Goal: Transaction & Acquisition: Purchase product/service

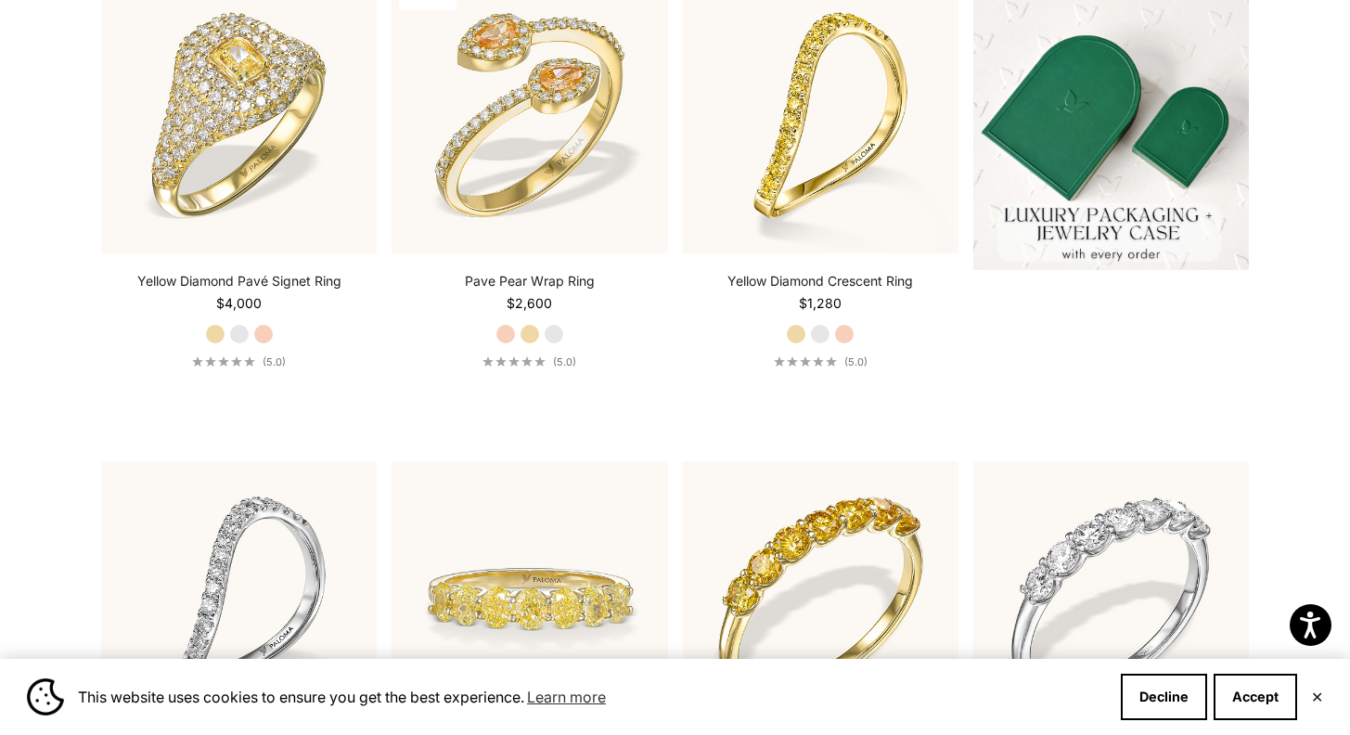
scroll to position [892, 0]
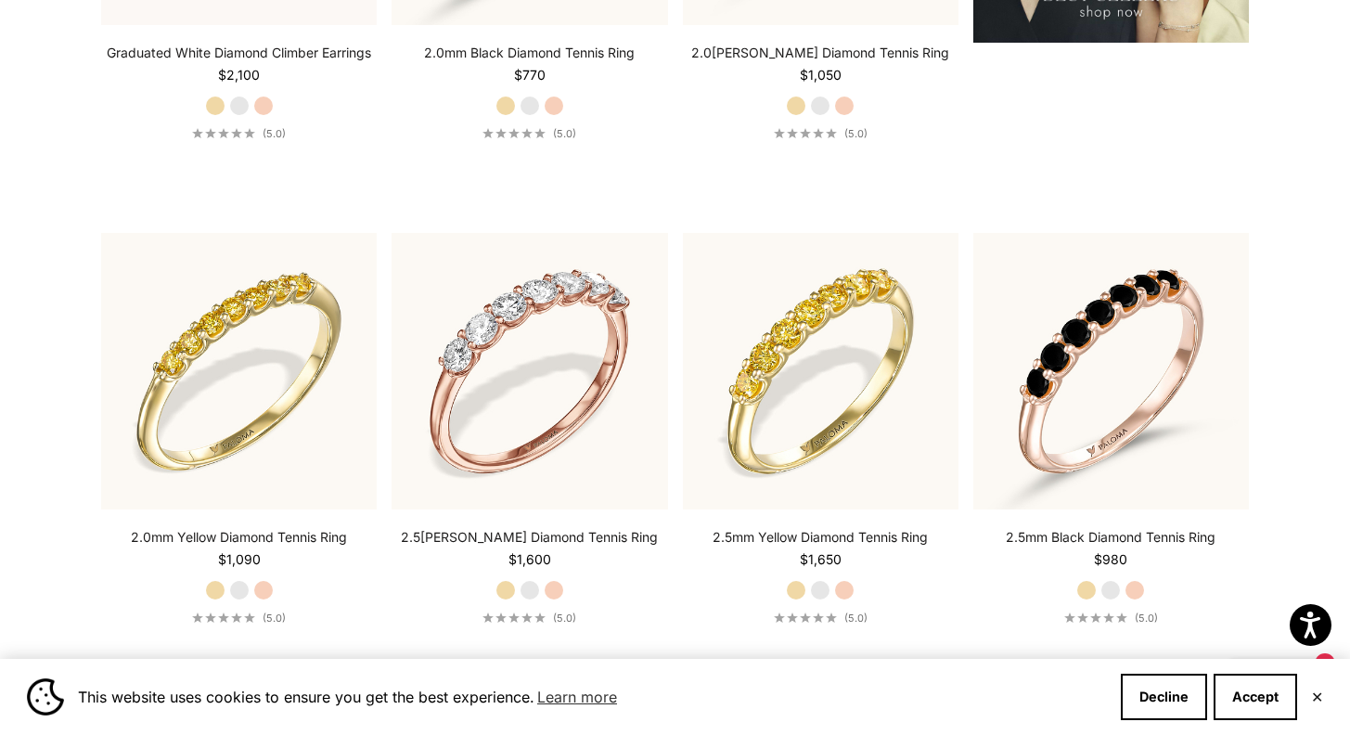
scroll to position [2790, 0]
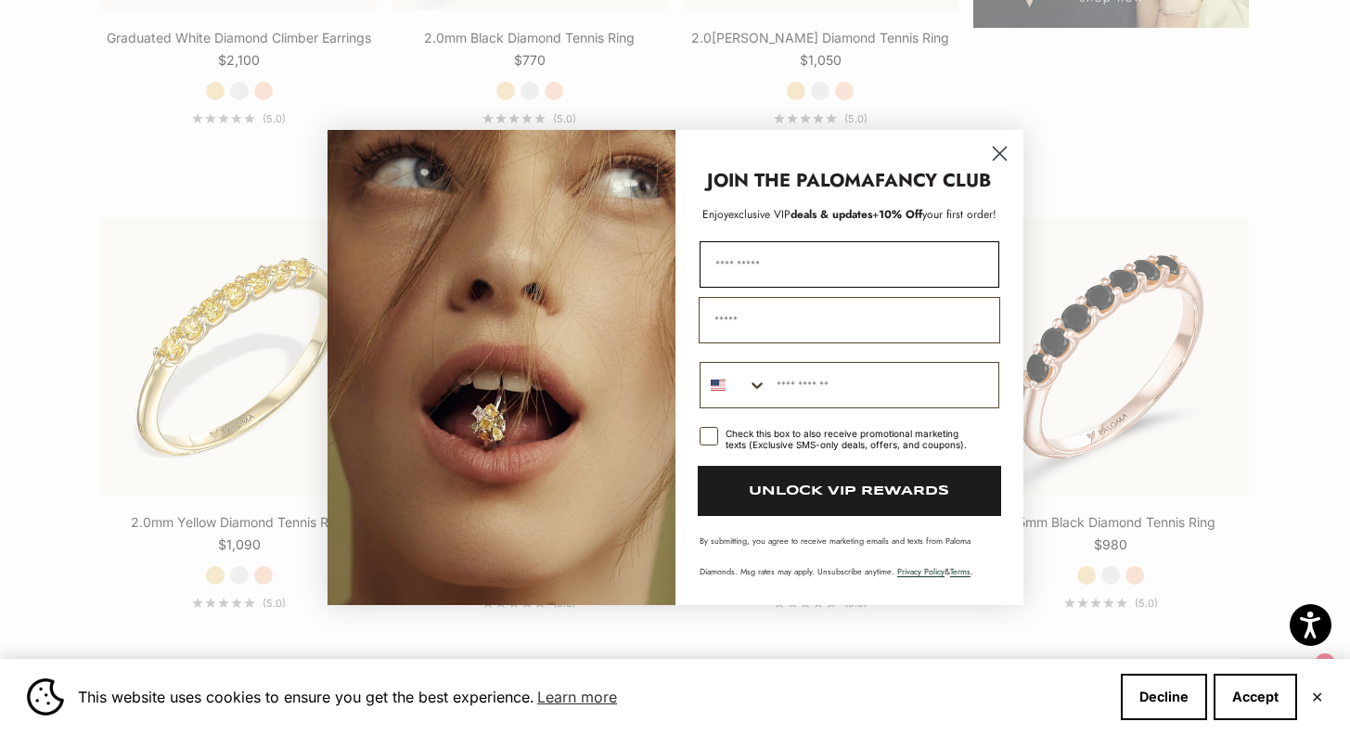
click at [804, 241] on input "First Name" at bounding box center [849, 264] width 300 height 46
type input "**********"
click at [710, 428] on rect "POPUP Form" at bounding box center [708, 437] width 18 height 18
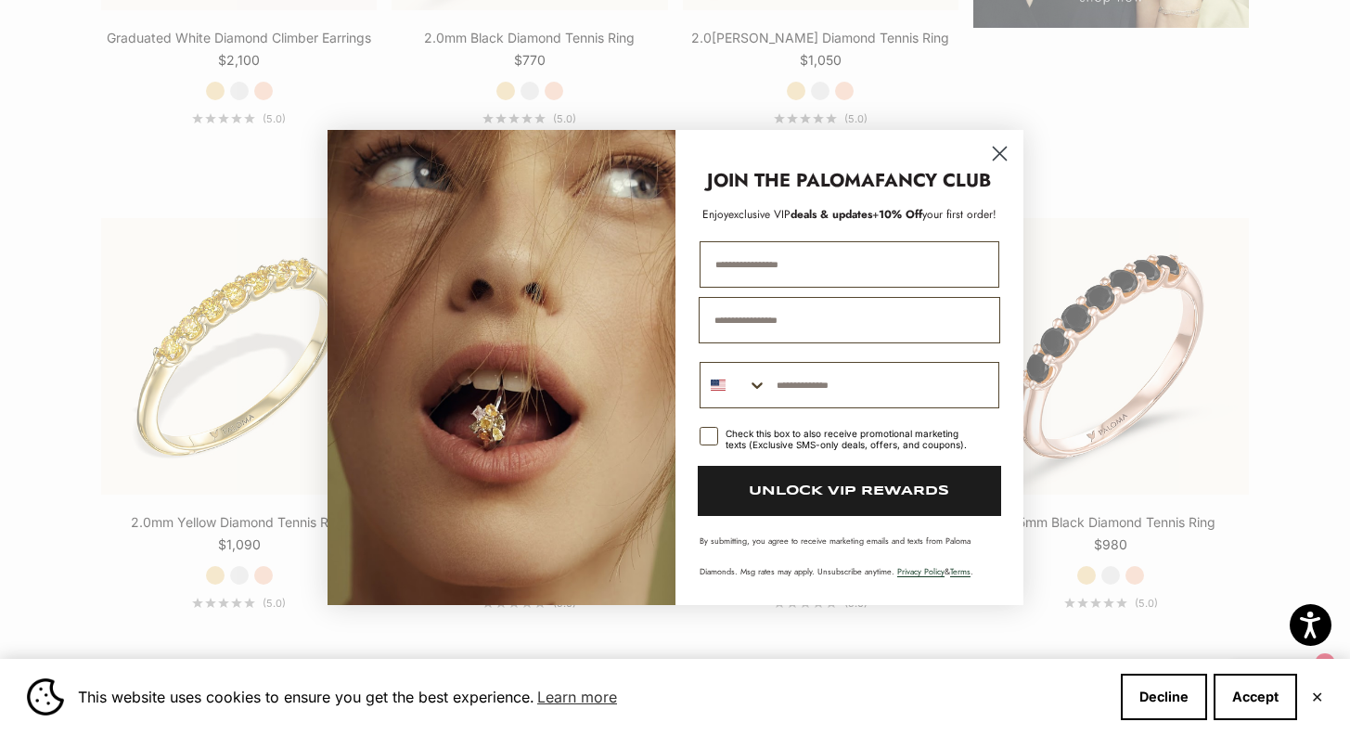
click at [843, 504] on button "UNLOCK VIP REWARDS" at bounding box center [849, 491] width 303 height 50
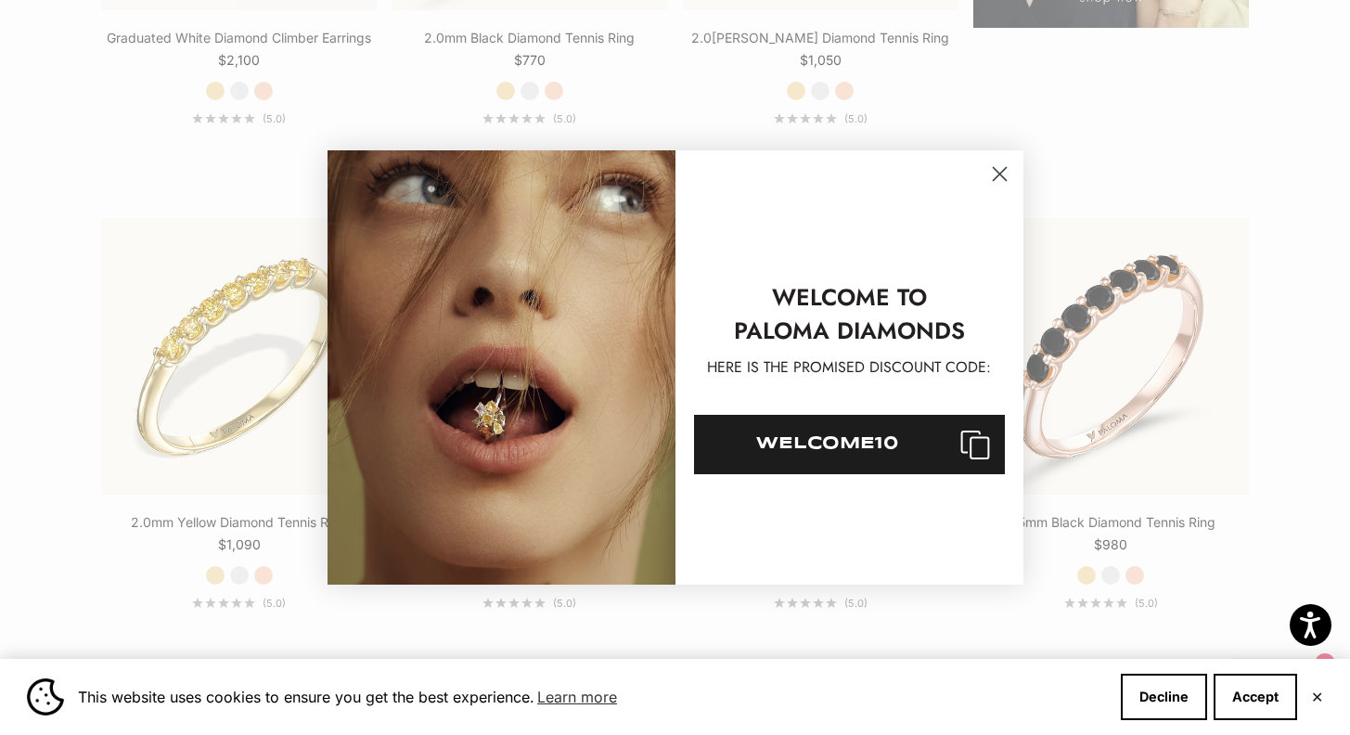
click at [1000, 172] on icon "Close dialog" at bounding box center [999, 174] width 13 height 13
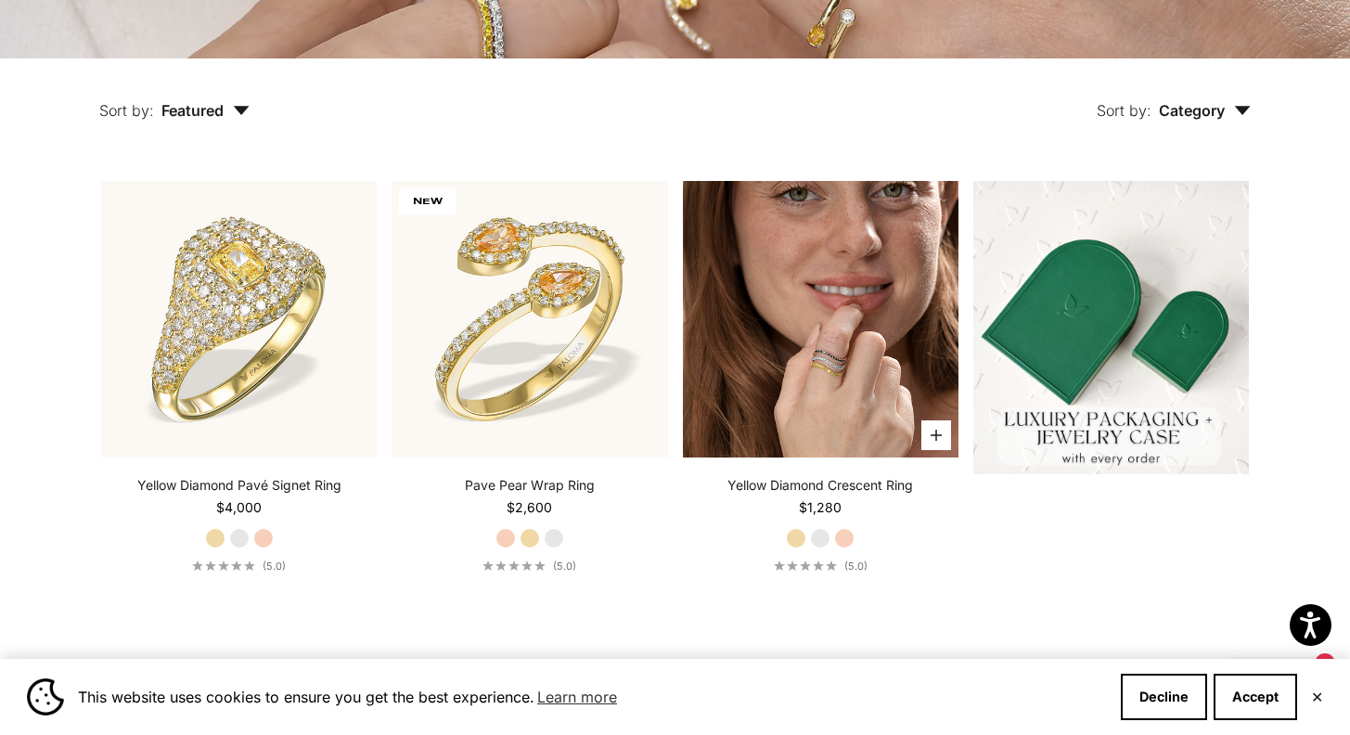
scroll to position [0, 0]
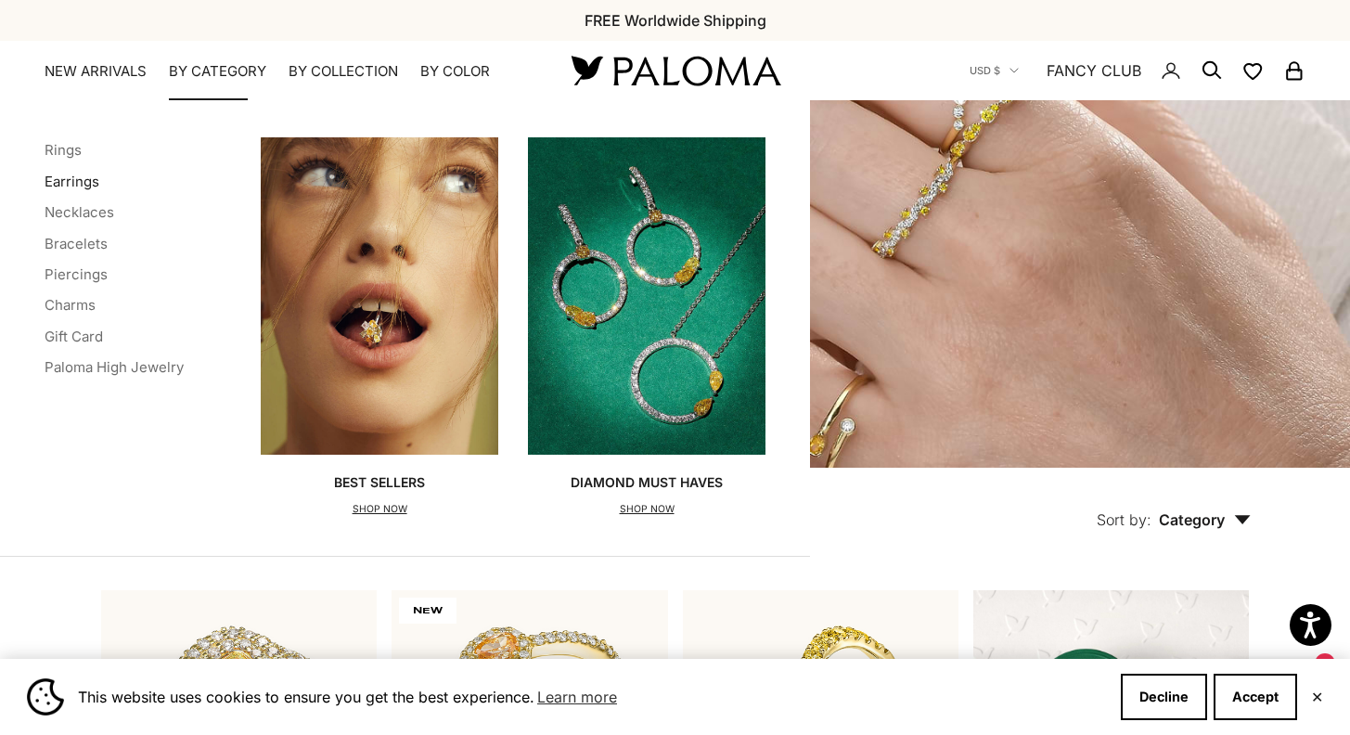
click at [69, 184] on link "Earrings" at bounding box center [72, 182] width 55 height 18
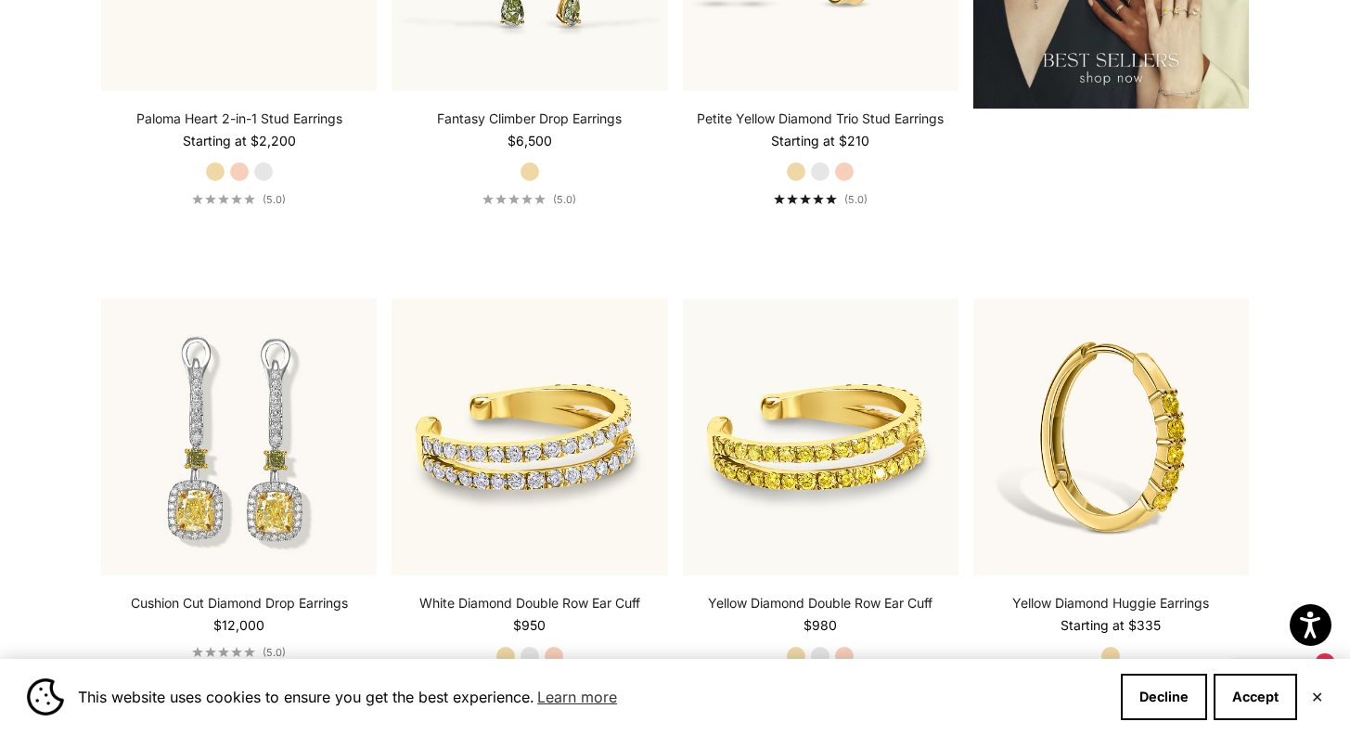
scroll to position [2829, 0]
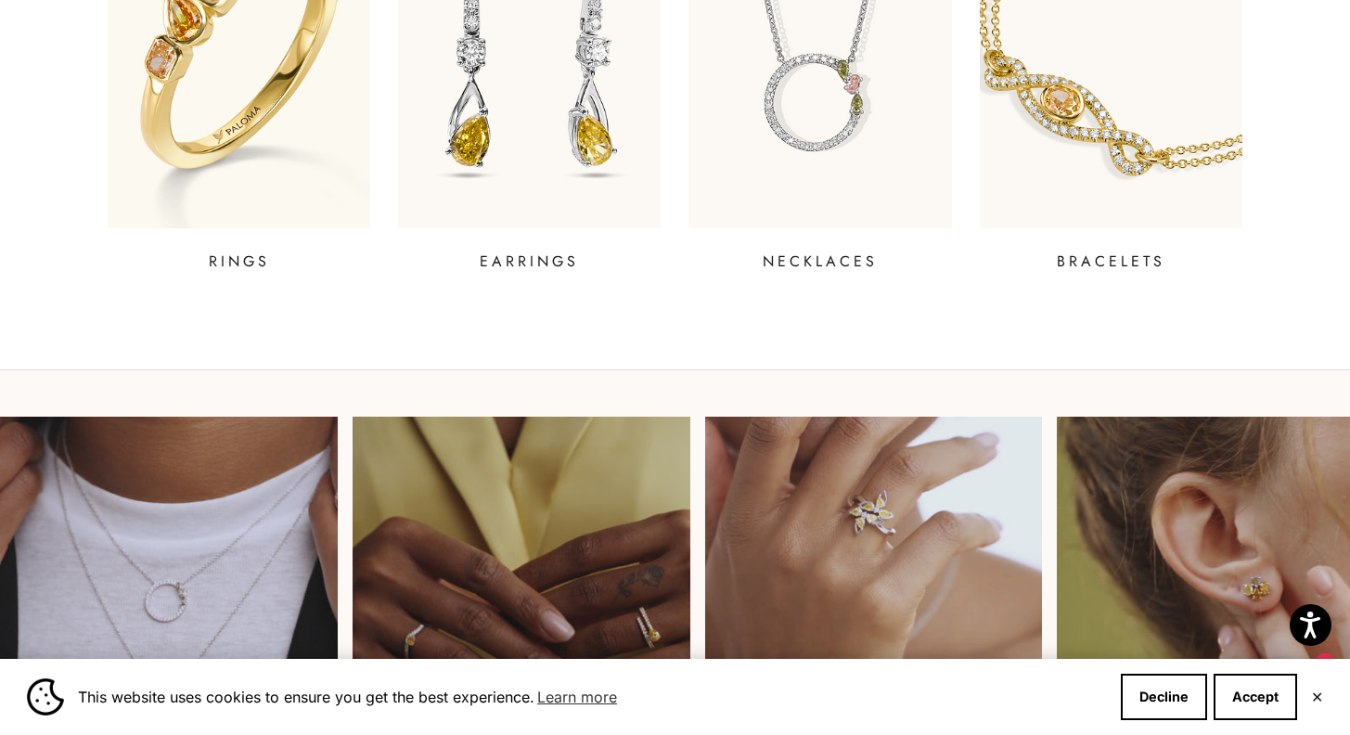
scroll to position [909, 0]
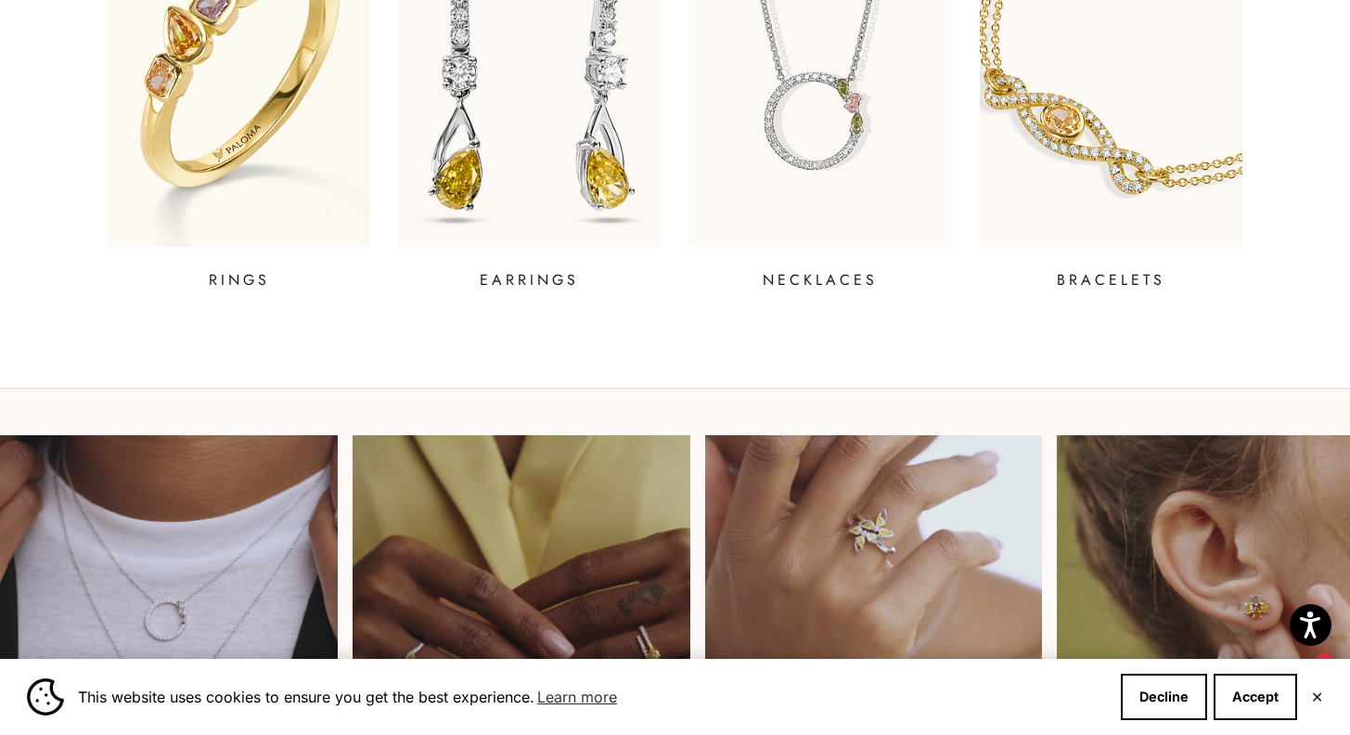
click at [547, 281] on p "EARRINGS" at bounding box center [529, 280] width 99 height 22
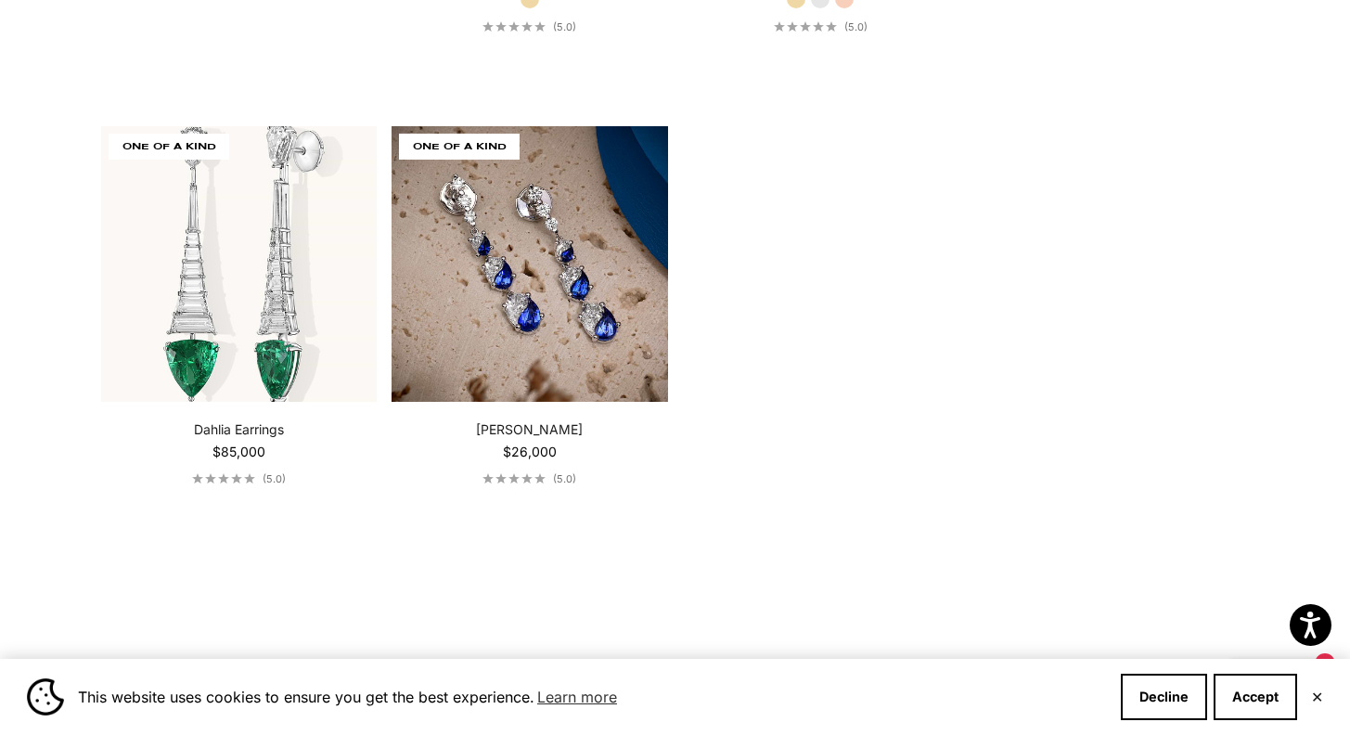
scroll to position [3867, 0]
